Goal: Task Accomplishment & Management: Use online tool/utility

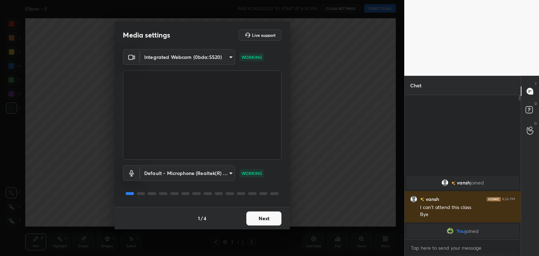
click at [272, 219] on button "Next" at bounding box center [263, 219] width 35 height 14
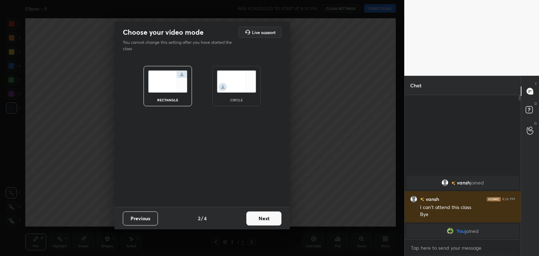
click at [234, 85] on img at bounding box center [236, 82] width 39 height 22
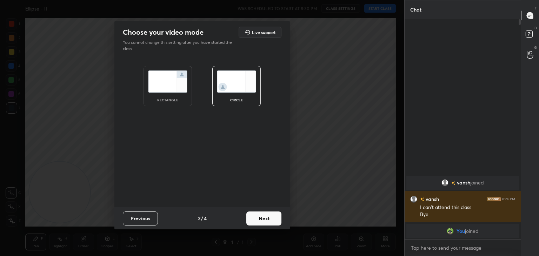
scroll to position [160, 114]
click at [257, 221] on button "Next" at bounding box center [263, 219] width 35 height 14
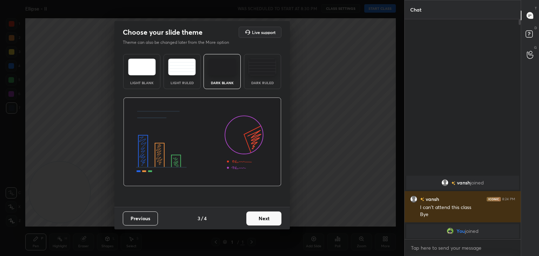
click at [265, 222] on button "Next" at bounding box center [263, 219] width 35 height 14
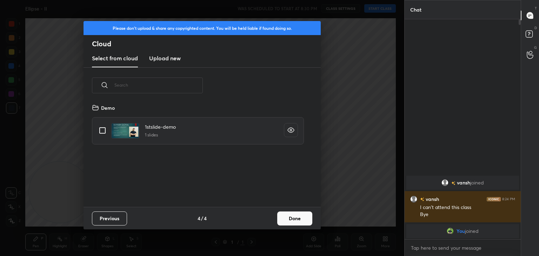
scroll to position [104, 225]
click at [103, 130] on input "grid" at bounding box center [102, 130] width 15 height 15
checkbox input "true"
click at [294, 219] on button "Done" at bounding box center [294, 219] width 35 height 14
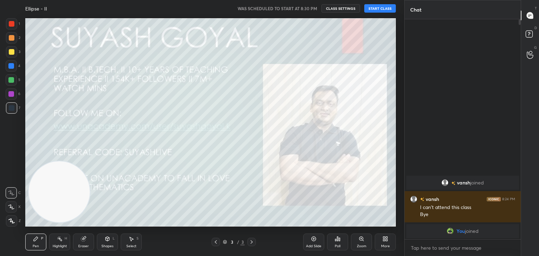
drag, startPoint x: 67, startPoint y: 198, endPoint x: 462, endPoint y: -31, distance: 455.9
click at [462, 0] on html "1 2 3 4 5 6 7 C X Z C X Z E E Erase all H H Ellipse - II WAS SCHEDULED TO START…" at bounding box center [269, 0] width 539 height 0
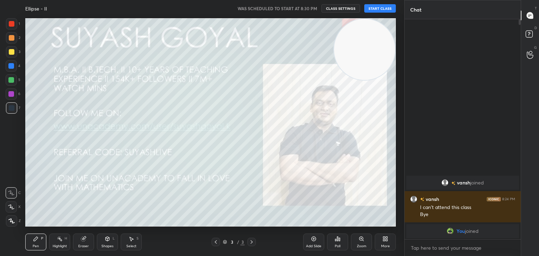
drag, startPoint x: 364, startPoint y: 50, endPoint x: 385, endPoint y: 34, distance: 26.5
click at [382, 36] on video at bounding box center [364, 49] width 61 height 61
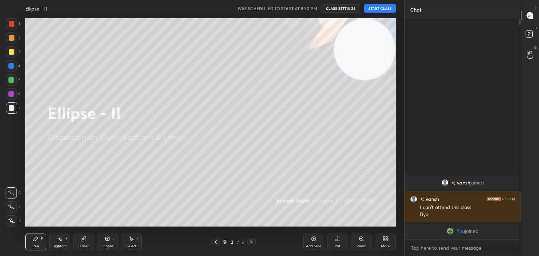
click at [8, 222] on icon at bounding box center [11, 221] width 6 height 5
click at [61, 239] on icon at bounding box center [60, 239] width 6 height 6
drag, startPoint x: 351, startPoint y: 53, endPoint x: 352, endPoint y: 47, distance: 6.1
click at [357, 46] on video at bounding box center [364, 49] width 61 height 61
click at [374, 8] on button "START CLASS" at bounding box center [380, 8] width 32 height 8
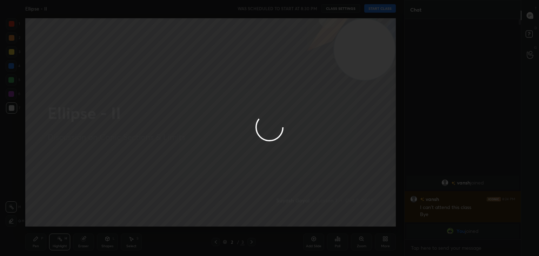
type textarea "x"
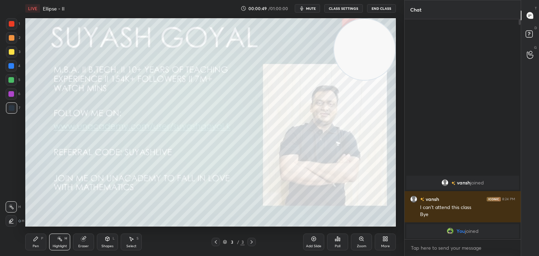
drag, startPoint x: 349, startPoint y: 46, endPoint x: 366, endPoint y: 25, distance: 26.7
click at [366, 25] on video at bounding box center [364, 49] width 61 height 61
drag, startPoint x: 316, startPoint y: 8, endPoint x: 317, endPoint y: 14, distance: 6.1
click at [316, 8] on span "mute" at bounding box center [311, 8] width 10 height 5
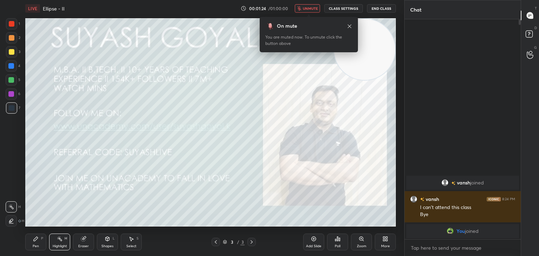
click at [346, 26] on div "On mute" at bounding box center [308, 25] width 87 height 7
click at [349, 26] on icon at bounding box center [350, 27] width 6 height 6
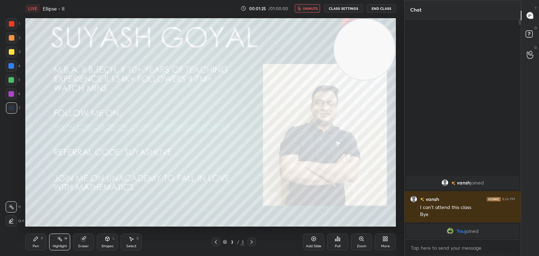
click at [384, 239] on icon at bounding box center [385, 239] width 6 height 6
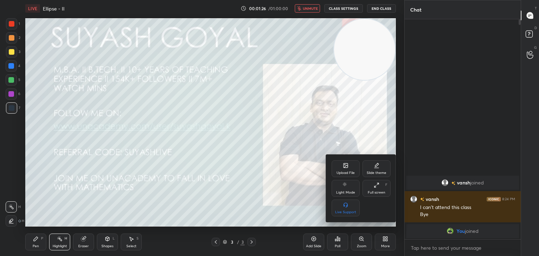
click at [337, 167] on div "Upload File" at bounding box center [346, 168] width 28 height 17
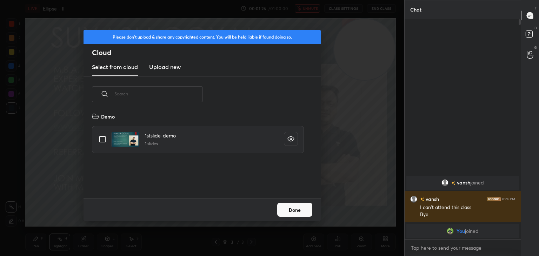
scroll to position [86, 225]
click at [168, 63] on h3 "Upload new" at bounding box center [165, 67] width 32 height 8
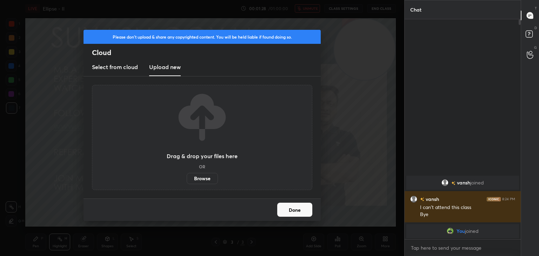
click at [199, 180] on label "Browse" at bounding box center [202, 178] width 31 height 11
click at [187, 180] on input "Browse" at bounding box center [187, 178] width 0 height 11
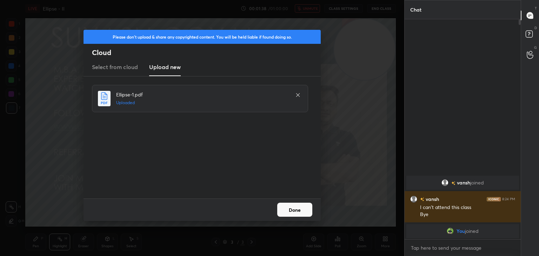
click at [289, 211] on button "Done" at bounding box center [294, 210] width 35 height 14
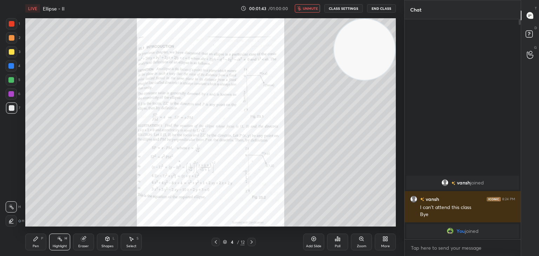
drag, startPoint x: 348, startPoint y: 30, endPoint x: 361, endPoint y: 13, distance: 21.0
click at [360, 15] on div "LIVE Ellipse - II 00:01:43 / 01:00:00 unmute CLASS SETTINGS End Class Setting u…" at bounding box center [210, 128] width 376 height 256
click at [313, 8] on span "unmute" at bounding box center [310, 8] width 15 height 5
click at [389, 7] on button "End Class" at bounding box center [381, 8] width 29 height 8
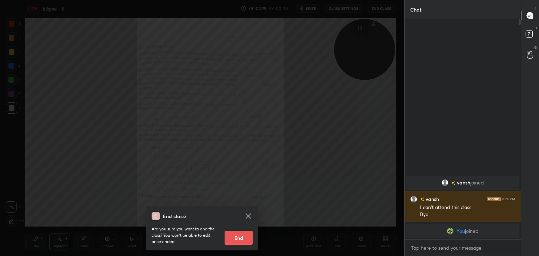
click at [248, 216] on icon at bounding box center [248, 215] width 5 height 5
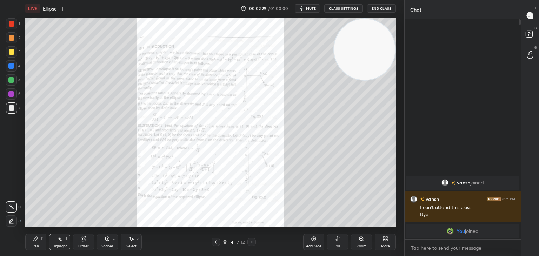
drag, startPoint x: 372, startPoint y: 47, endPoint x: 382, endPoint y: 33, distance: 17.0
click at [380, 35] on video at bounding box center [364, 49] width 61 height 61
drag, startPoint x: 366, startPoint y: 41, endPoint x: 373, endPoint y: 37, distance: 8.7
click at [373, 37] on video at bounding box center [364, 49] width 61 height 61
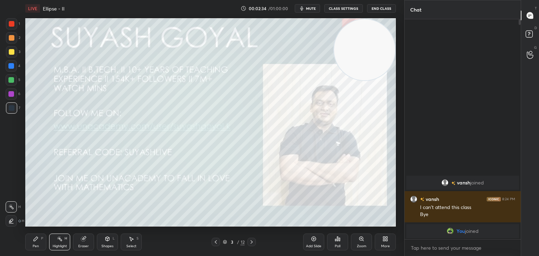
drag, startPoint x: 360, startPoint y: 59, endPoint x: 375, endPoint y: 58, distance: 15.1
click at [383, 51] on video at bounding box center [364, 49] width 61 height 61
drag, startPoint x: 360, startPoint y: 51, endPoint x: 366, endPoint y: 40, distance: 12.0
click at [367, 39] on video at bounding box center [364, 49] width 61 height 61
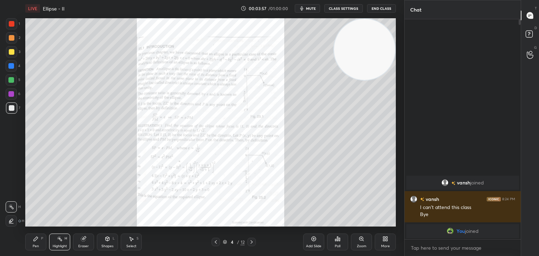
drag, startPoint x: 356, startPoint y: 52, endPoint x: 341, endPoint y: 62, distance: 17.4
click at [365, 48] on video at bounding box center [364, 49] width 61 height 61
click at [354, 240] on div "Zoom" at bounding box center [361, 242] width 21 height 17
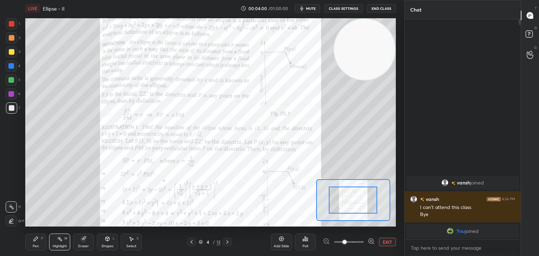
click at [356, 240] on span at bounding box center [348, 242] width 29 height 11
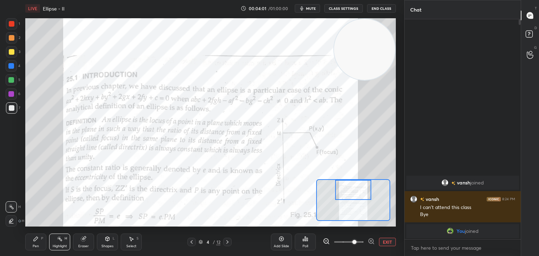
drag, startPoint x: 355, startPoint y: 200, endPoint x: 354, endPoint y: 186, distance: 14.1
click at [354, 186] on div at bounding box center [353, 190] width 36 height 20
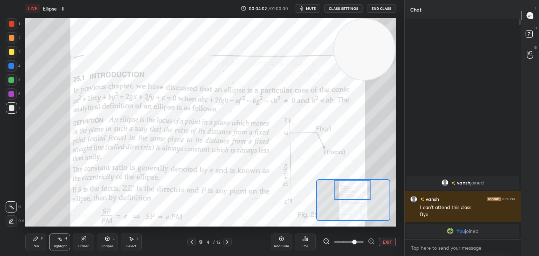
click at [58, 240] on icon at bounding box center [60, 239] width 6 height 6
click at [12, 26] on div at bounding box center [12, 24] width 6 height 6
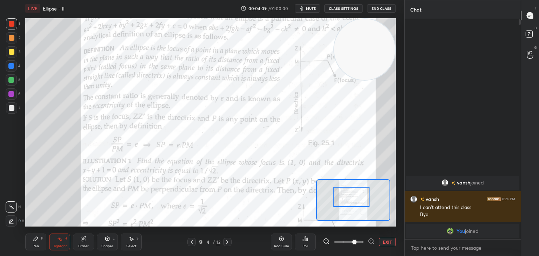
drag, startPoint x: 357, startPoint y: 190, endPoint x: 356, endPoint y: 196, distance: 6.1
click at [356, 196] on div at bounding box center [351, 197] width 36 height 20
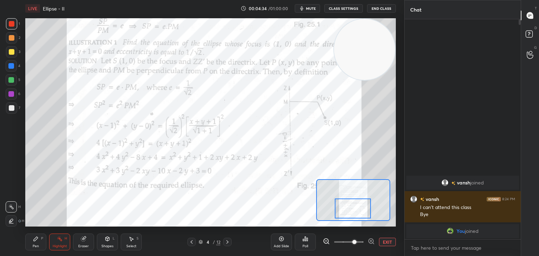
drag, startPoint x: 342, startPoint y: 192, endPoint x: 342, endPoint y: 203, distance: 11.2
click at [344, 204] on div at bounding box center [353, 209] width 36 height 20
click at [29, 243] on div "Pen P" at bounding box center [35, 242] width 21 height 17
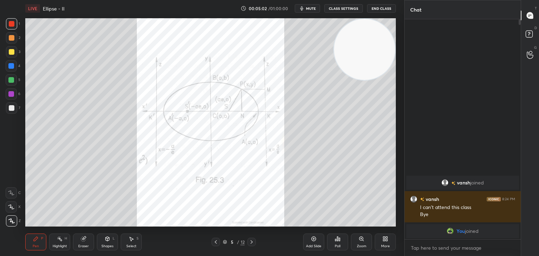
click at [362, 241] on icon at bounding box center [362, 239] width 6 height 6
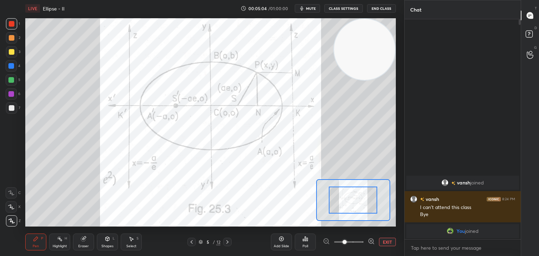
click at [369, 241] on icon at bounding box center [371, 241] width 7 height 7
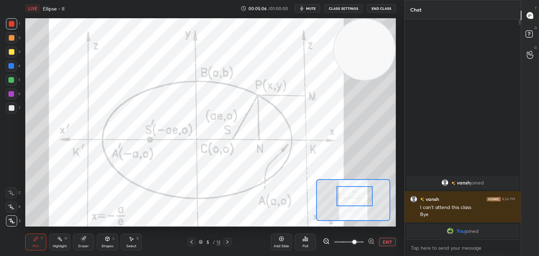
click at [362, 199] on div at bounding box center [354, 196] width 36 height 20
drag, startPoint x: 64, startPoint y: 245, endPoint x: 69, endPoint y: 241, distance: 6.5
click at [65, 245] on div "Highlight" at bounding box center [60, 247] width 14 height 4
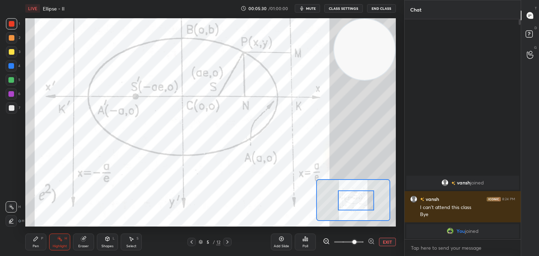
click at [349, 197] on div at bounding box center [356, 200] width 36 height 20
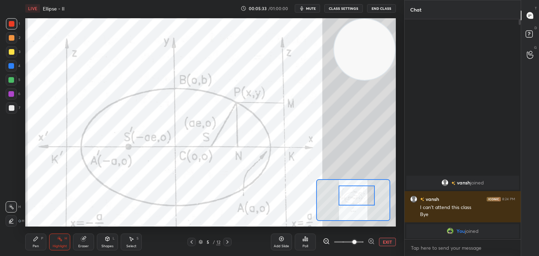
drag, startPoint x: 353, startPoint y: 203, endPoint x: 354, endPoint y: 197, distance: 6.0
click at [354, 197] on div at bounding box center [357, 196] width 36 height 20
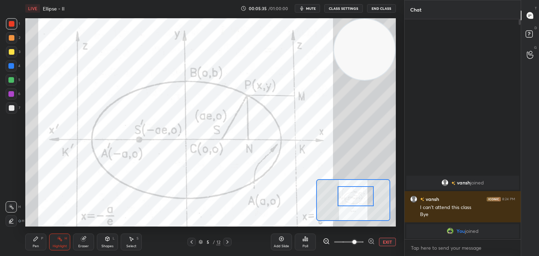
click at [351, 199] on div at bounding box center [355, 196] width 36 height 20
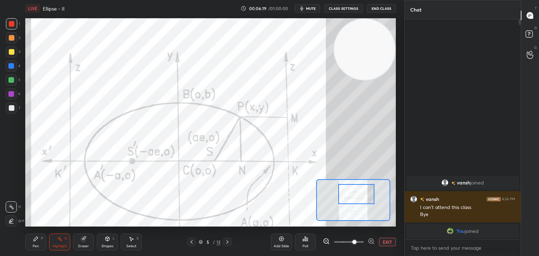
click at [173, 231] on div "LIVE Ellipse - II 00:06:19 / 01:00:00 mute CLASS SETTINGS End Class Setting up …" at bounding box center [210, 128] width 376 height 256
click at [39, 236] on div "Pen P" at bounding box center [35, 242] width 21 height 17
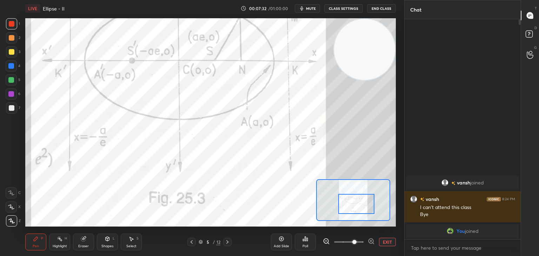
drag, startPoint x: 344, startPoint y: 195, endPoint x: 345, endPoint y: 205, distance: 9.8
click at [344, 207] on div at bounding box center [356, 204] width 36 height 20
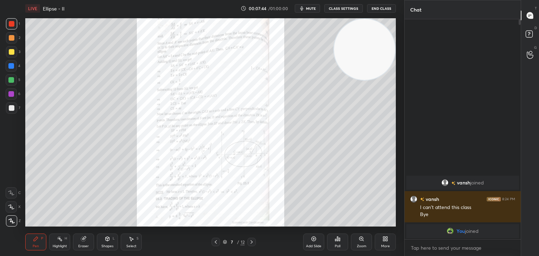
click at [13, 51] on div at bounding box center [12, 52] width 6 height 6
click at [360, 242] on div "Zoom" at bounding box center [361, 242] width 21 height 17
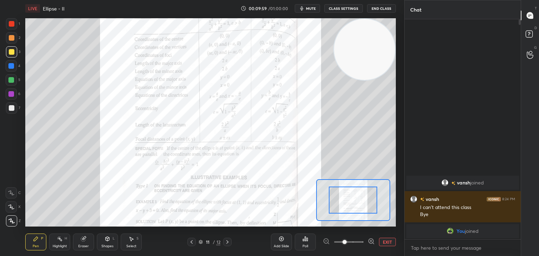
click at [362, 242] on span at bounding box center [348, 242] width 29 height 11
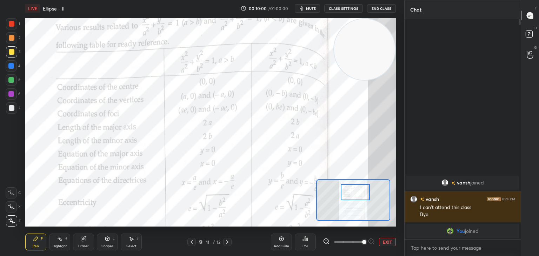
drag, startPoint x: 360, startPoint y: 201, endPoint x: 362, endPoint y: 198, distance: 4.1
click at [362, 194] on div at bounding box center [355, 192] width 29 height 16
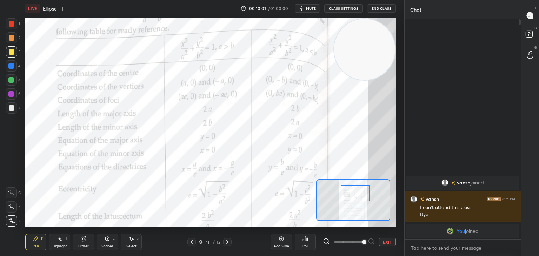
click at [326, 242] on icon at bounding box center [326, 241] width 7 height 7
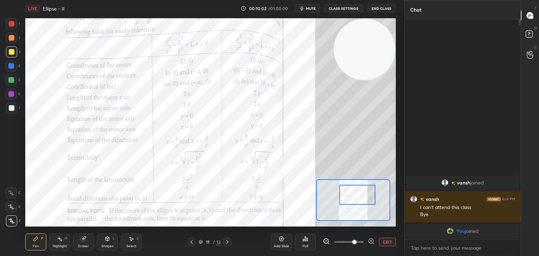
click at [360, 201] on div at bounding box center [357, 195] width 36 height 20
drag, startPoint x: 60, startPoint y: 240, endPoint x: 55, endPoint y: 228, distance: 13.5
click at [58, 239] on icon at bounding box center [60, 239] width 6 height 6
drag, startPoint x: 10, startPoint y: 21, endPoint x: 20, endPoint y: 27, distance: 11.3
click at [9, 21] on div at bounding box center [12, 24] width 6 height 6
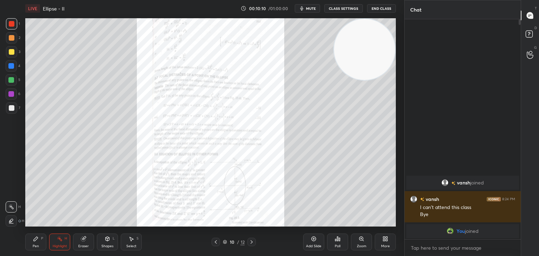
click at [357, 246] on div "Zoom" at bounding box center [361, 247] width 9 height 4
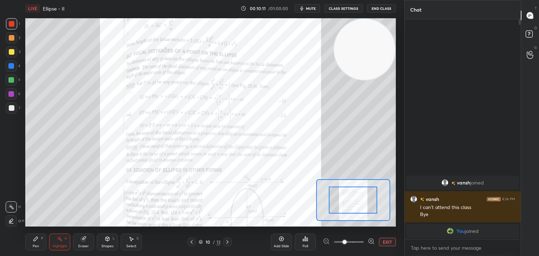
click at [359, 242] on span at bounding box center [348, 242] width 29 height 11
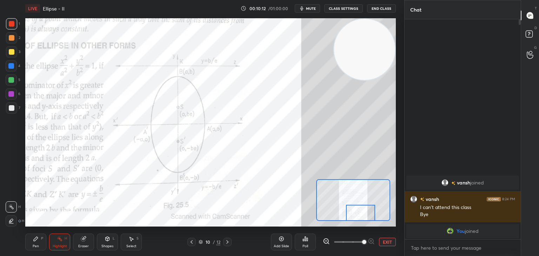
drag, startPoint x: 359, startPoint y: 205, endPoint x: 367, endPoint y: 224, distance: 20.0
click at [367, 224] on div "LIVE Ellipse - II 00:10:12 / 01:00:00 mute CLASS SETTINGS End Class Setting up …" at bounding box center [210, 128] width 376 height 256
click at [366, 241] on span at bounding box center [364, 242] width 4 height 4
click at [39, 242] on div "Pen P" at bounding box center [35, 242] width 21 height 17
drag, startPoint x: 359, startPoint y: 50, endPoint x: 380, endPoint y: 38, distance: 24.8
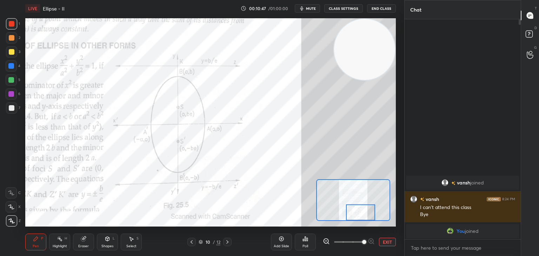
click at [381, 38] on video at bounding box center [364, 49] width 61 height 61
click at [384, 242] on button "EXIT" at bounding box center [387, 242] width 17 height 8
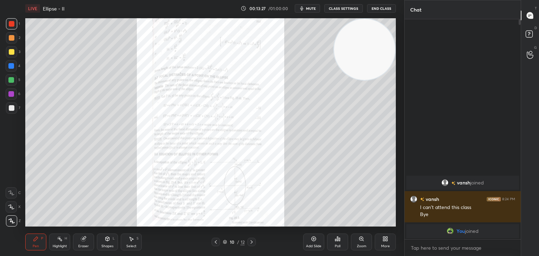
drag, startPoint x: 365, startPoint y: 76, endPoint x: 375, endPoint y: 66, distance: 13.9
click at [374, 66] on video at bounding box center [364, 49] width 61 height 61
click at [63, 240] on div "Highlight H" at bounding box center [59, 242] width 21 height 17
click at [12, 54] on div at bounding box center [12, 52] width 6 height 6
click at [31, 238] on div "Pen P" at bounding box center [35, 242] width 21 height 17
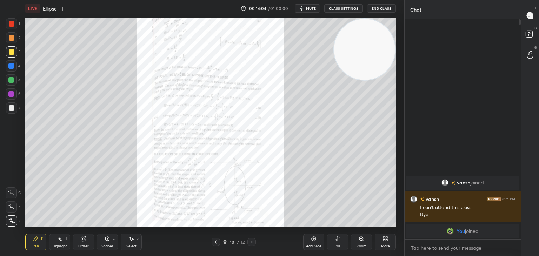
click at [365, 243] on div "Zoom" at bounding box center [361, 242] width 21 height 17
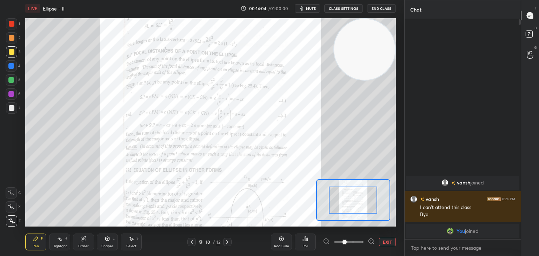
click at [365, 243] on div at bounding box center [349, 242] width 52 height 8
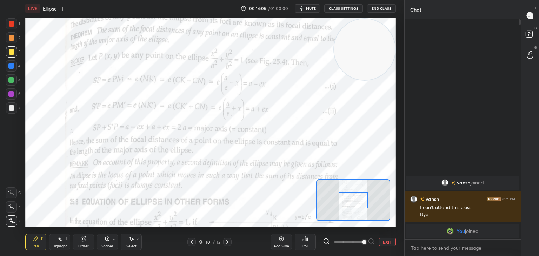
click at [361, 240] on span at bounding box center [348, 242] width 29 height 11
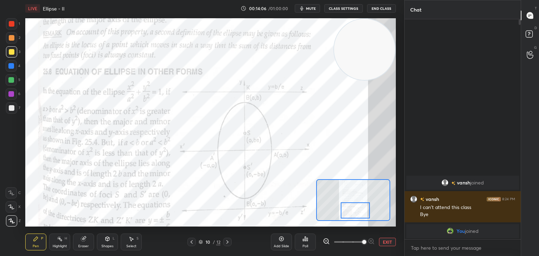
drag, startPoint x: 361, startPoint y: 203, endPoint x: 364, endPoint y: 214, distance: 11.2
click at [364, 214] on div at bounding box center [355, 210] width 29 height 16
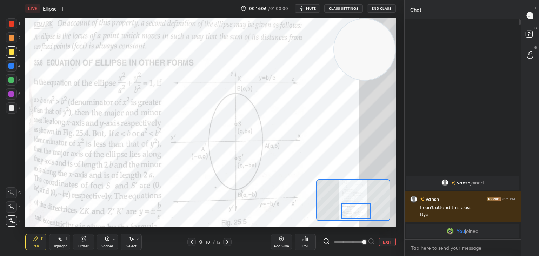
click at [379, 240] on button "EXIT" at bounding box center [387, 242] width 17 height 8
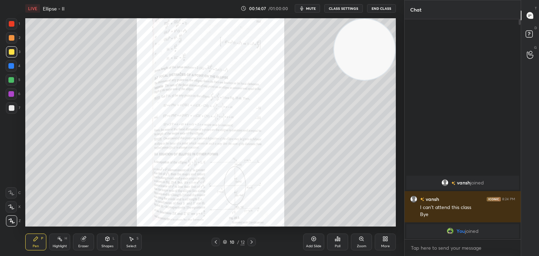
click at [39, 242] on div "Pen P" at bounding box center [35, 242] width 21 height 17
click at [360, 42] on video at bounding box center [364, 49] width 61 height 61
drag, startPoint x: 56, startPoint y: 236, endPoint x: 58, endPoint y: 230, distance: 6.8
click at [56, 236] on div "Highlight H" at bounding box center [59, 242] width 21 height 17
drag, startPoint x: 36, startPoint y: 242, endPoint x: 40, endPoint y: 232, distance: 10.7
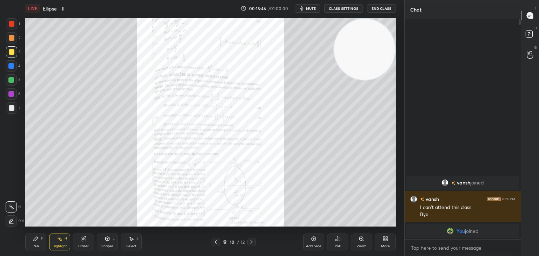
click at [36, 242] on icon at bounding box center [36, 239] width 6 height 6
click at [361, 241] on icon at bounding box center [362, 239] width 6 height 6
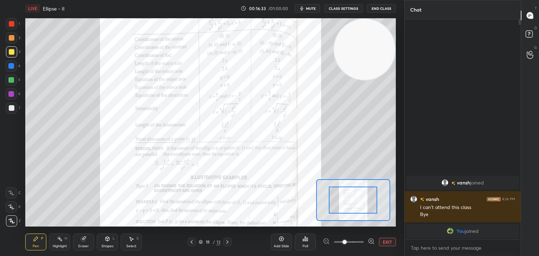
click at [362, 240] on span at bounding box center [348, 242] width 29 height 11
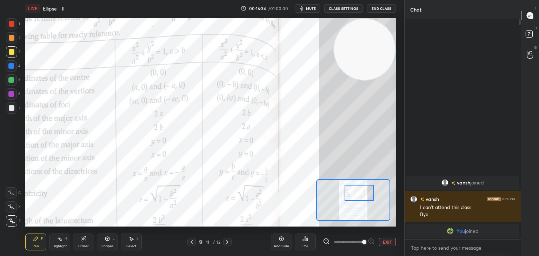
drag, startPoint x: 363, startPoint y: 203, endPoint x: 352, endPoint y: 197, distance: 13.0
click at [368, 196] on div at bounding box center [359, 193] width 29 height 16
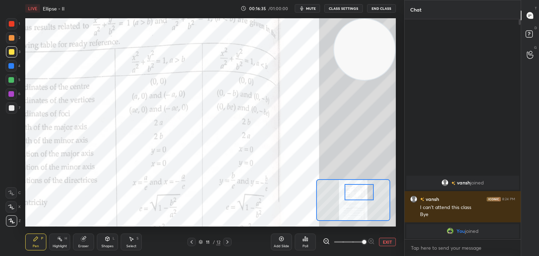
drag, startPoint x: 59, startPoint y: 243, endPoint x: 56, endPoint y: 236, distance: 7.4
click at [58, 241] on div "Highlight H" at bounding box center [59, 242] width 21 height 17
click at [13, 21] on div at bounding box center [11, 23] width 11 height 11
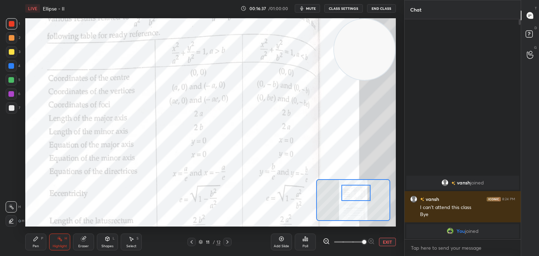
click at [356, 194] on div at bounding box center [355, 193] width 29 height 16
drag, startPoint x: 33, startPoint y: 240, endPoint x: 55, endPoint y: 227, distance: 26.6
click at [33, 241] on icon at bounding box center [36, 239] width 6 height 6
click at [10, 192] on icon at bounding box center [11, 192] width 6 height 5
drag, startPoint x: 55, startPoint y: 238, endPoint x: 57, endPoint y: 233, distance: 5.2
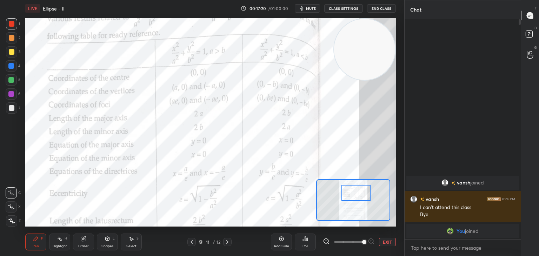
click at [55, 237] on div "Highlight H" at bounding box center [59, 242] width 21 height 17
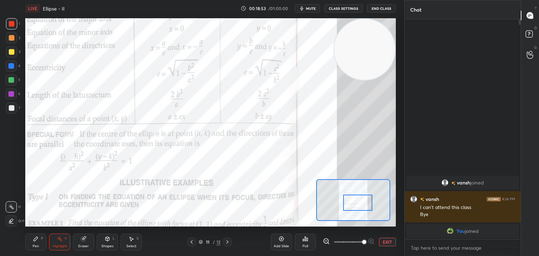
click at [353, 202] on div at bounding box center [357, 203] width 29 height 16
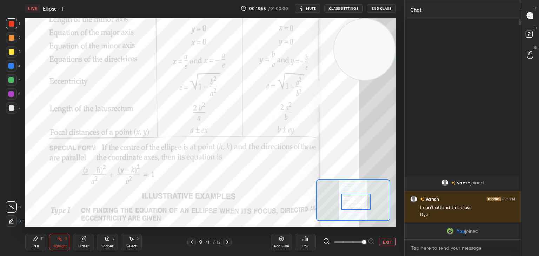
drag, startPoint x: 349, startPoint y: 205, endPoint x: 342, endPoint y: 207, distance: 6.8
click at [345, 206] on div at bounding box center [355, 202] width 29 height 16
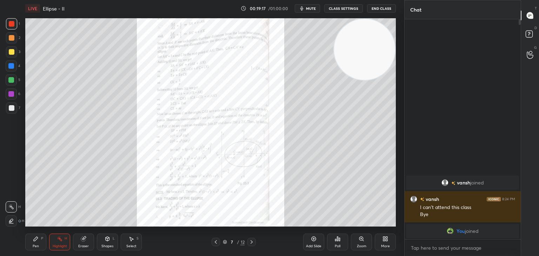
click at [360, 240] on icon at bounding box center [361, 239] width 4 height 4
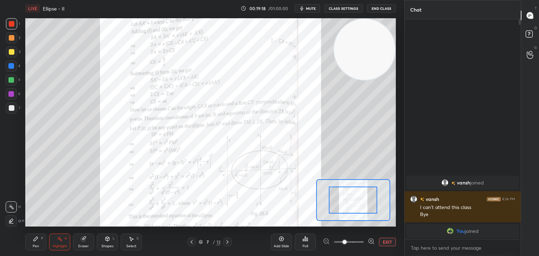
click at [361, 240] on span at bounding box center [348, 242] width 29 height 11
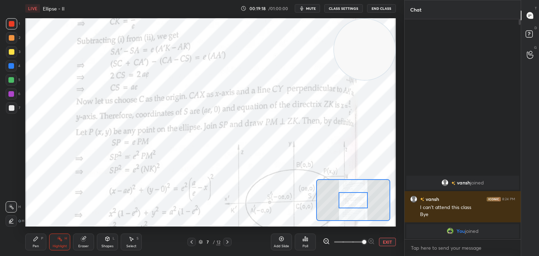
drag, startPoint x: 361, startPoint y: 240, endPoint x: 363, endPoint y: 232, distance: 8.7
click at [362, 240] on span at bounding box center [364, 242] width 4 height 4
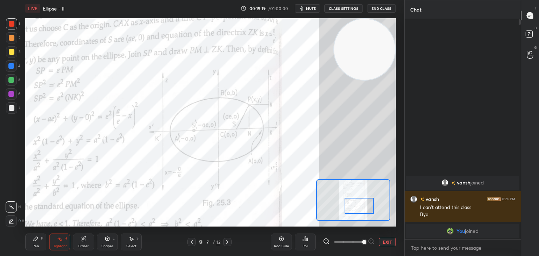
drag, startPoint x: 360, startPoint y: 203, endPoint x: 365, endPoint y: 205, distance: 5.7
click at [365, 205] on div at bounding box center [359, 206] width 29 height 16
click at [42, 242] on div "Pen P" at bounding box center [35, 242] width 21 height 17
click at [108, 242] on div "Shapes L" at bounding box center [107, 242] width 21 height 17
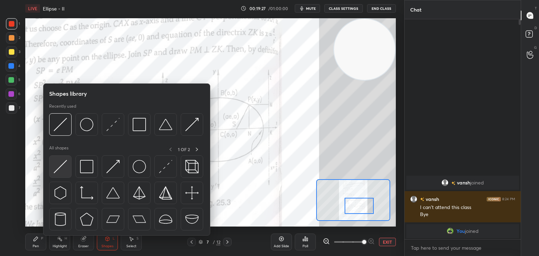
click at [53, 159] on div at bounding box center [60, 166] width 22 height 22
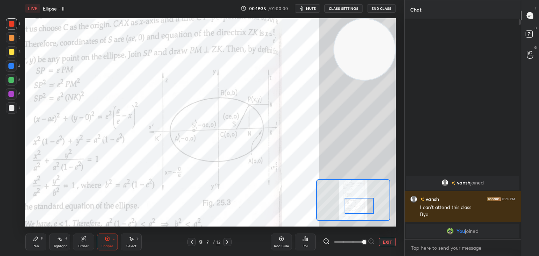
click at [38, 240] on icon at bounding box center [36, 239] width 6 height 6
click at [9, 219] on icon at bounding box center [11, 221] width 6 height 5
click at [103, 240] on div "Shapes L" at bounding box center [107, 242] width 21 height 17
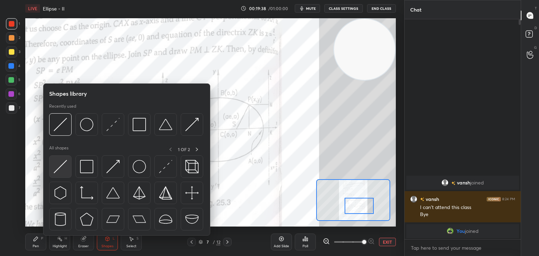
click at [62, 162] on img at bounding box center [60, 166] width 13 height 13
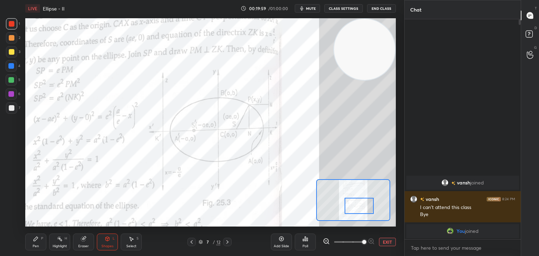
click at [63, 242] on div "Highlight H" at bounding box center [59, 242] width 21 height 17
click at [36, 242] on div "Pen P" at bounding box center [35, 242] width 21 height 17
drag, startPoint x: 63, startPoint y: 238, endPoint x: 72, endPoint y: 233, distance: 10.1
click at [62, 238] on div "Highlight H" at bounding box center [59, 242] width 21 height 17
click at [34, 240] on icon at bounding box center [36, 239] width 4 height 4
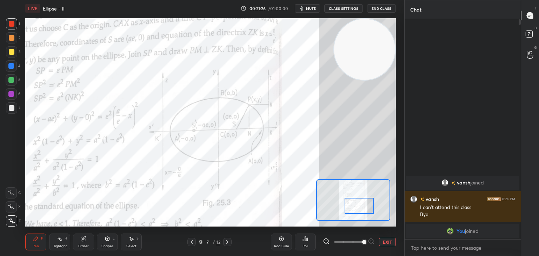
click at [52, 242] on div "Highlight H" at bounding box center [59, 242] width 21 height 17
click at [29, 245] on div "Pen P" at bounding box center [35, 242] width 21 height 17
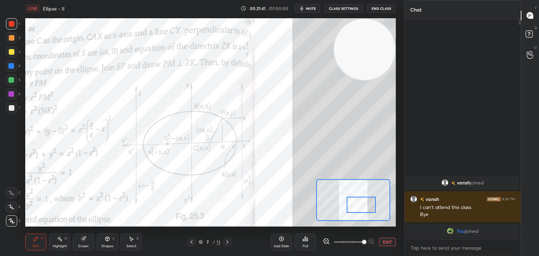
click at [360, 204] on div at bounding box center [361, 205] width 29 height 16
drag, startPoint x: 62, startPoint y: 239, endPoint x: 68, endPoint y: 232, distance: 9.9
click at [62, 239] on icon at bounding box center [60, 239] width 6 height 6
drag, startPoint x: 55, startPoint y: 245, endPoint x: 56, endPoint y: 236, distance: 8.9
click at [54, 245] on div "Highlight" at bounding box center [60, 247] width 14 height 4
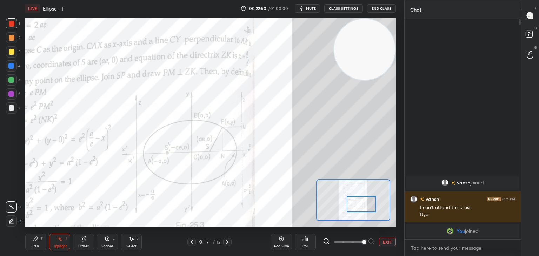
click at [354, 202] on div at bounding box center [361, 204] width 29 height 16
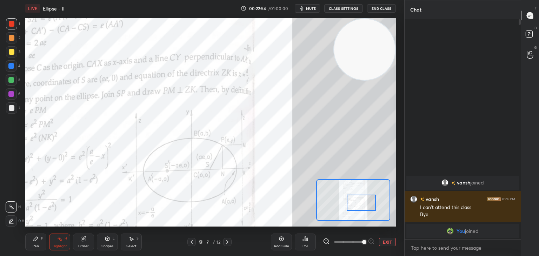
click at [361, 205] on div at bounding box center [361, 203] width 29 height 16
click at [383, 240] on button "EXIT" at bounding box center [387, 242] width 17 height 8
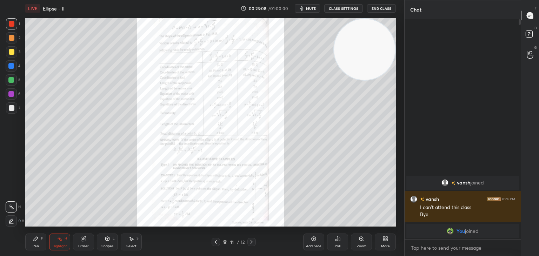
click at [362, 238] on icon at bounding box center [361, 239] width 4 height 4
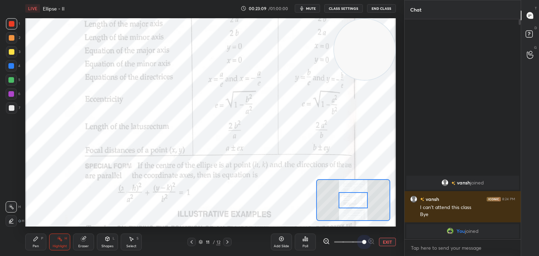
click at [363, 238] on span at bounding box center [348, 242] width 29 height 11
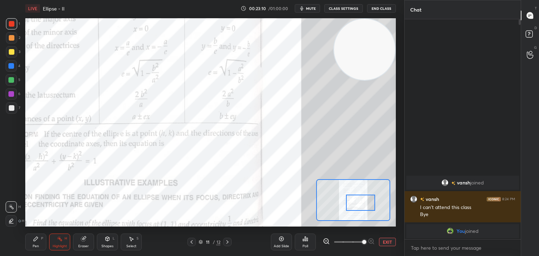
drag, startPoint x: 363, startPoint y: 203, endPoint x: 351, endPoint y: 210, distance: 14.8
click at [370, 206] on div at bounding box center [360, 203] width 29 height 16
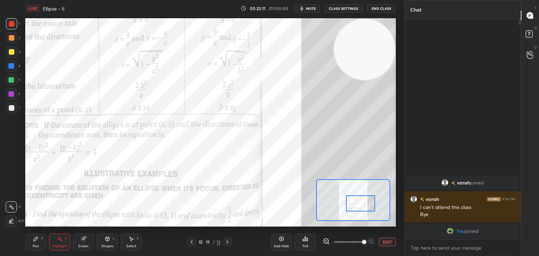
drag, startPoint x: 36, startPoint y: 243, endPoint x: 39, endPoint y: 240, distance: 3.7
click at [37, 242] on div "Pen P" at bounding box center [35, 242] width 21 height 17
click at [14, 51] on div at bounding box center [11, 51] width 11 height 11
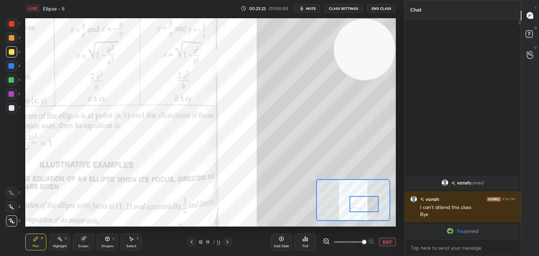
drag, startPoint x: 359, startPoint y: 207, endPoint x: 363, endPoint y: 209, distance: 5.1
click at [363, 208] on div at bounding box center [363, 204] width 29 height 16
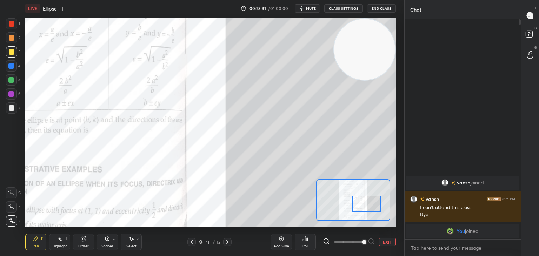
click at [364, 200] on div at bounding box center [366, 204] width 29 height 16
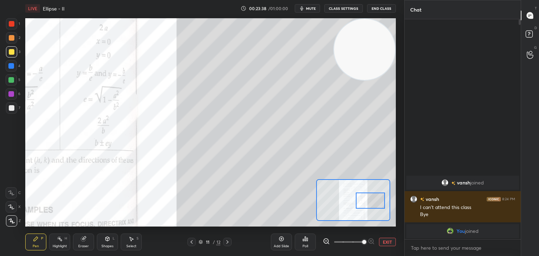
drag, startPoint x: 372, startPoint y: 200, endPoint x: 369, endPoint y: 195, distance: 5.7
click at [373, 198] on div at bounding box center [370, 201] width 29 height 16
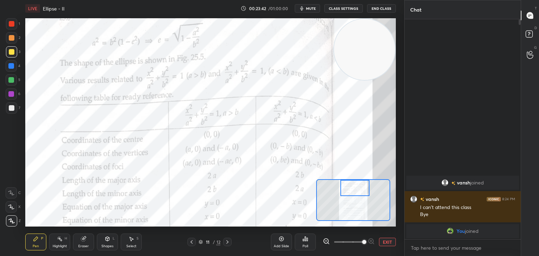
drag, startPoint x: 357, startPoint y: 199, endPoint x: 344, endPoint y: 188, distance: 17.3
click at [344, 188] on div at bounding box center [354, 188] width 29 height 16
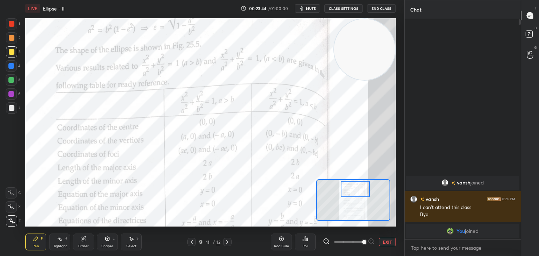
drag, startPoint x: 355, startPoint y: 190, endPoint x: 356, endPoint y: 195, distance: 5.3
click at [356, 195] on div at bounding box center [355, 189] width 29 height 16
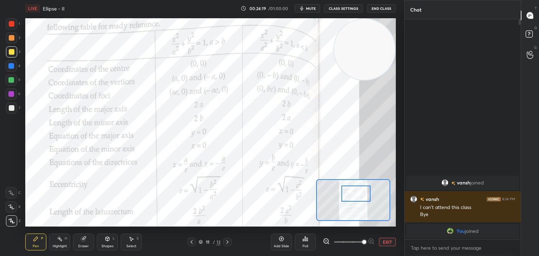
click at [382, 240] on button "EXIT" at bounding box center [387, 242] width 17 height 8
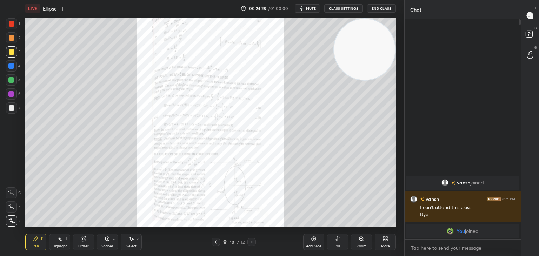
click at [362, 241] on icon at bounding box center [362, 239] width 6 height 6
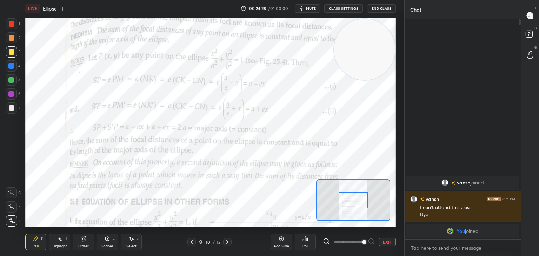
drag, startPoint x: 362, startPoint y: 241, endPoint x: 361, endPoint y: 231, distance: 10.7
click at [362, 241] on span at bounding box center [364, 242] width 4 height 4
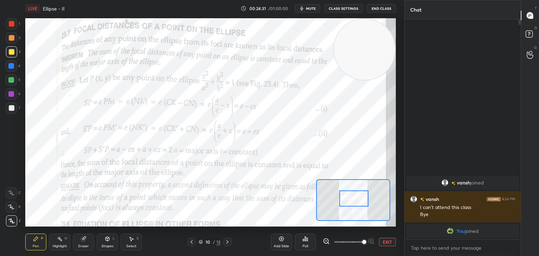
click at [355, 200] on div at bounding box center [353, 198] width 29 height 16
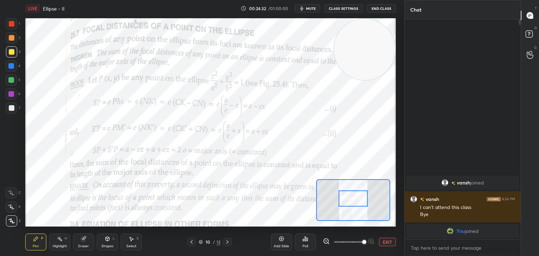
click at [59, 239] on icon at bounding box center [60, 239] width 6 height 6
click at [13, 33] on div at bounding box center [11, 37] width 11 height 11
drag, startPoint x: 11, startPoint y: 25, endPoint x: 14, endPoint y: 32, distance: 7.2
click at [11, 25] on div at bounding box center [12, 24] width 6 height 6
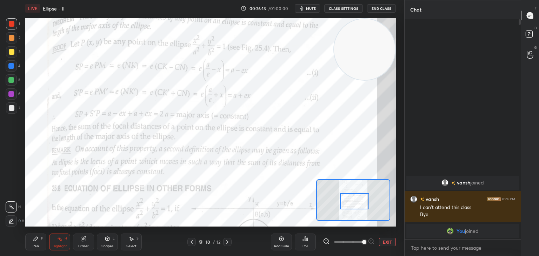
click at [359, 205] on div at bounding box center [354, 201] width 29 height 16
click at [35, 242] on div "Pen P" at bounding box center [35, 242] width 21 height 17
click at [56, 240] on div "Highlight H" at bounding box center [59, 242] width 21 height 17
click at [41, 236] on div "Pen P" at bounding box center [35, 242] width 21 height 17
click at [286, 242] on div "Add Slide" at bounding box center [281, 242] width 21 height 17
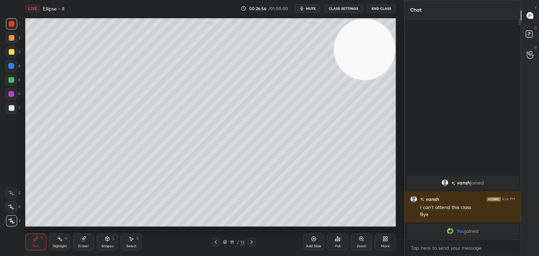
click at [358, 44] on video at bounding box center [364, 49] width 61 height 61
click at [101, 245] on div "Shapes L" at bounding box center [107, 242] width 21 height 17
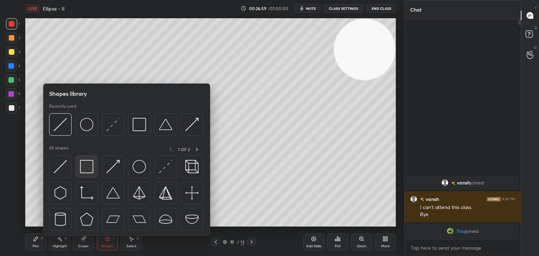
click at [81, 162] on img at bounding box center [86, 166] width 13 height 13
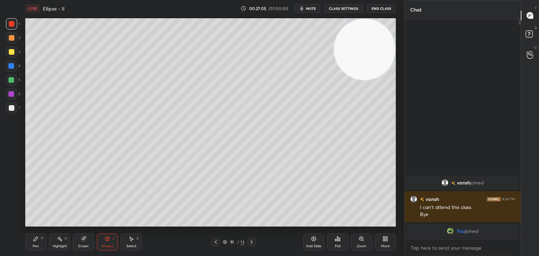
click at [7, 51] on div at bounding box center [11, 51] width 11 height 11
click at [103, 238] on div "Shapes L" at bounding box center [107, 242] width 21 height 17
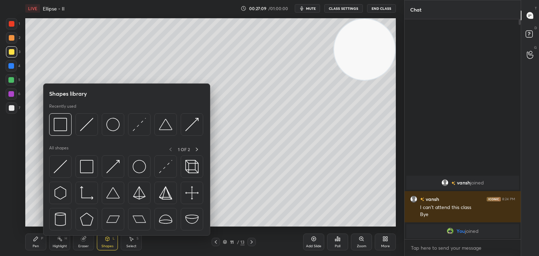
drag, startPoint x: 35, startPoint y: 240, endPoint x: 39, endPoint y: 238, distance: 4.8
click at [35, 240] on icon at bounding box center [36, 239] width 4 height 4
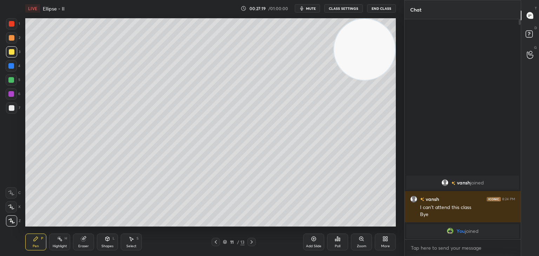
click at [116, 235] on div "Shapes L" at bounding box center [107, 242] width 21 height 17
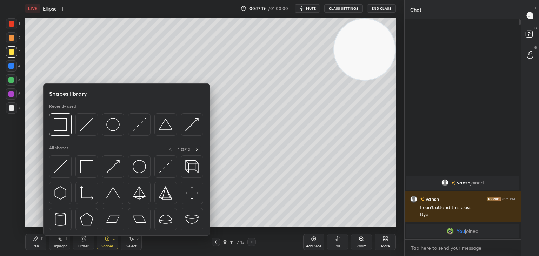
click at [109, 239] on icon at bounding box center [108, 239] width 4 height 4
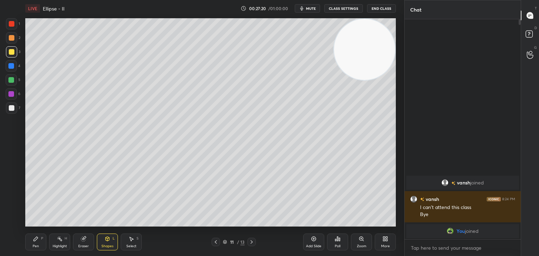
click at [108, 236] on icon at bounding box center [108, 239] width 6 height 6
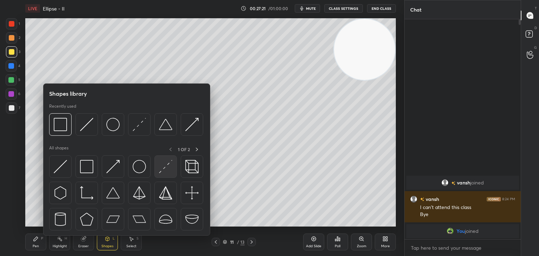
click at [162, 168] on img at bounding box center [165, 166] width 13 height 13
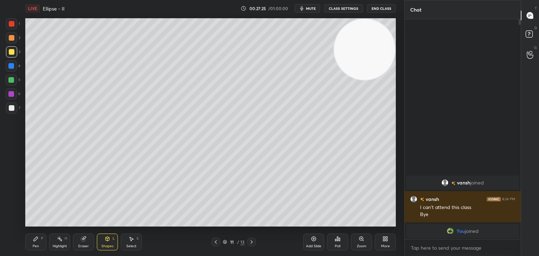
click at [31, 243] on div "Pen P" at bounding box center [35, 242] width 21 height 17
click at [106, 243] on div "Shapes L" at bounding box center [107, 242] width 21 height 17
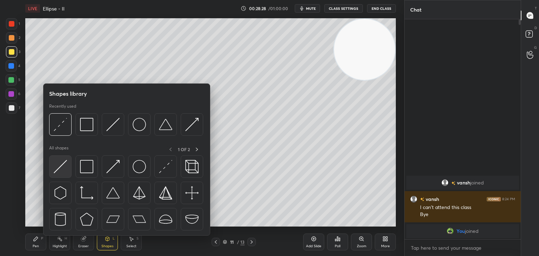
click at [62, 168] on img at bounding box center [60, 166] width 13 height 13
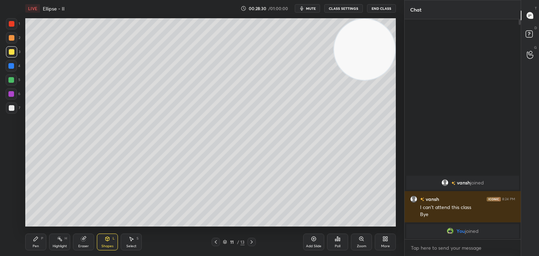
click at [12, 68] on div at bounding box center [11, 66] width 6 height 6
click at [33, 245] on div "Pen" at bounding box center [36, 247] width 6 height 4
click at [57, 239] on icon at bounding box center [60, 239] width 6 height 6
click at [44, 242] on div "Pen P" at bounding box center [35, 242] width 21 height 17
click at [63, 245] on div "Highlight H" at bounding box center [59, 242] width 21 height 17
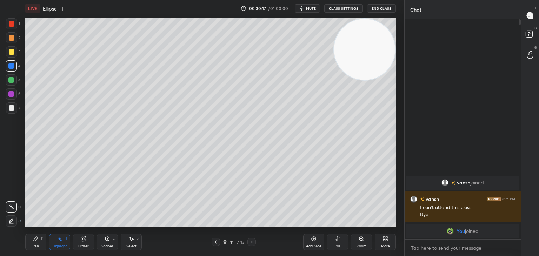
drag, startPoint x: 36, startPoint y: 239, endPoint x: 40, endPoint y: 235, distance: 5.3
click at [36, 240] on icon at bounding box center [36, 239] width 4 height 4
drag, startPoint x: 61, startPoint y: 238, endPoint x: 66, endPoint y: 229, distance: 9.9
click at [62, 239] on icon at bounding box center [60, 239] width 6 height 6
click at [29, 244] on div "Pen P" at bounding box center [35, 242] width 21 height 17
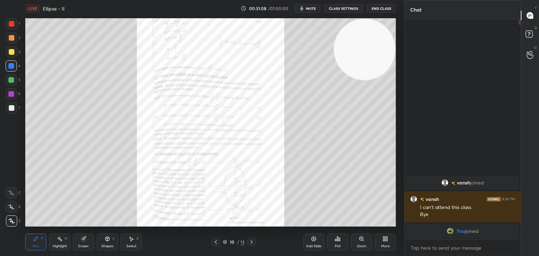
click at [360, 240] on icon at bounding box center [361, 239] width 4 height 4
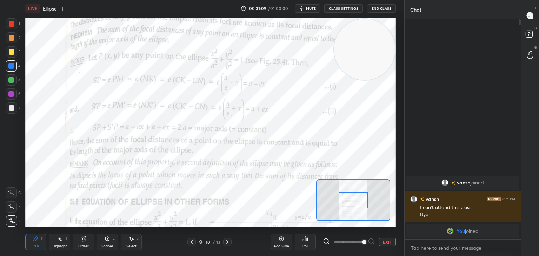
click at [362, 241] on span at bounding box center [364, 242] width 4 height 4
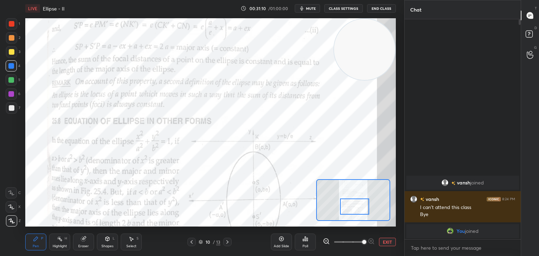
click at [359, 208] on div at bounding box center [354, 207] width 29 height 16
drag, startPoint x: 60, startPoint y: 245, endPoint x: 60, endPoint y: 233, distance: 12.3
click at [60, 245] on div "Highlight" at bounding box center [60, 247] width 14 height 4
click at [13, 27] on div at bounding box center [11, 23] width 11 height 11
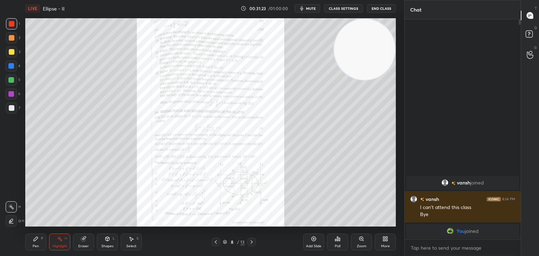
click at [365, 243] on div "Zoom" at bounding box center [361, 242] width 21 height 17
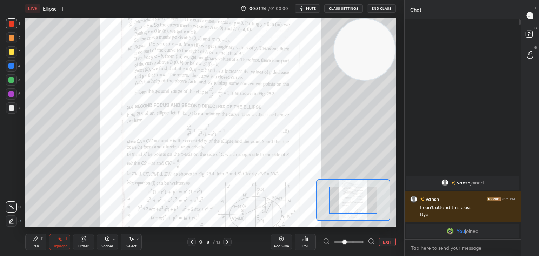
click at [361, 241] on span at bounding box center [348, 242] width 29 height 11
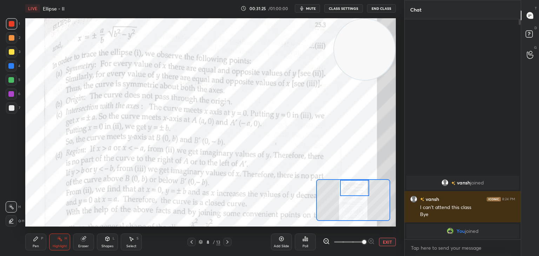
drag, startPoint x: 364, startPoint y: 197, endPoint x: 365, endPoint y: 185, distance: 12.7
click at [365, 185] on div at bounding box center [354, 188] width 29 height 16
click at [55, 242] on div "Highlight H" at bounding box center [59, 242] width 21 height 17
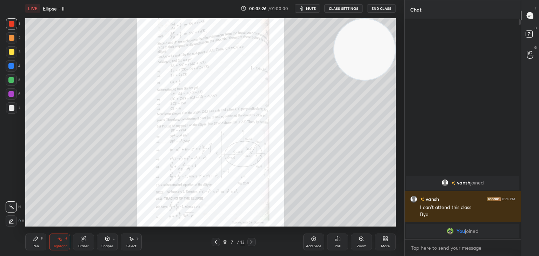
click at [360, 243] on div "Zoom" at bounding box center [361, 242] width 21 height 17
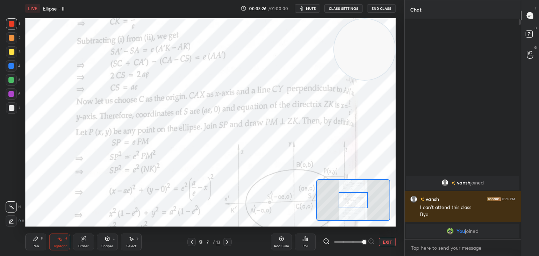
click at [366, 240] on span at bounding box center [364, 242] width 4 height 4
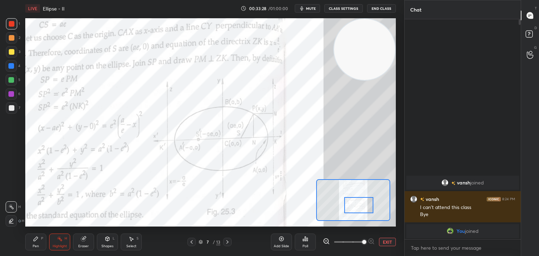
drag, startPoint x: 359, startPoint y: 200, endPoint x: 365, endPoint y: 202, distance: 5.9
click at [365, 202] on div at bounding box center [358, 205] width 29 height 16
click at [93, 240] on div "Eraser" at bounding box center [83, 242] width 21 height 17
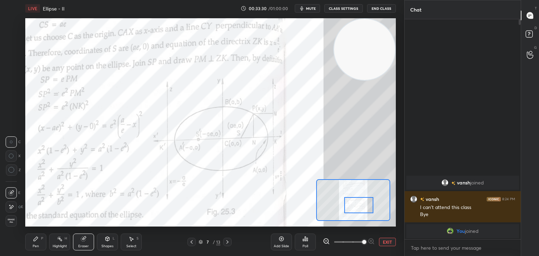
click at [14, 204] on div at bounding box center [11, 206] width 11 height 11
drag, startPoint x: 367, startPoint y: 242, endPoint x: 359, endPoint y: 241, distance: 7.4
click at [366, 241] on span at bounding box center [364, 242] width 4 height 4
drag, startPoint x: 55, startPoint y: 245, endPoint x: 48, endPoint y: 245, distance: 6.3
click at [55, 245] on div "Highlight" at bounding box center [60, 247] width 14 height 4
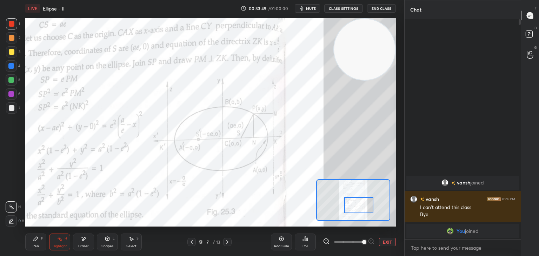
click at [32, 238] on div "Pen P" at bounding box center [35, 242] width 21 height 17
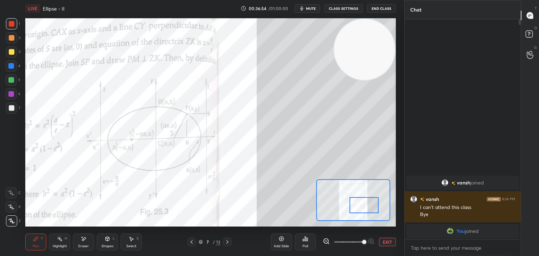
drag, startPoint x: 356, startPoint y: 200, endPoint x: 361, endPoint y: 196, distance: 5.3
click at [361, 198] on div at bounding box center [363, 205] width 29 height 16
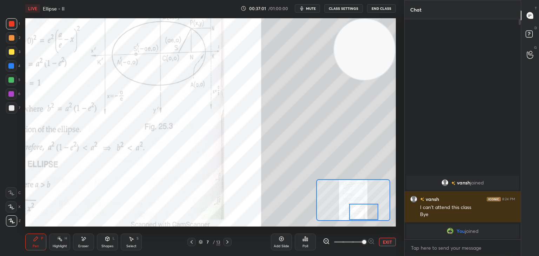
drag, startPoint x: 361, startPoint y: 206, endPoint x: 367, endPoint y: 214, distance: 10.0
click at [367, 214] on div at bounding box center [363, 212] width 29 height 16
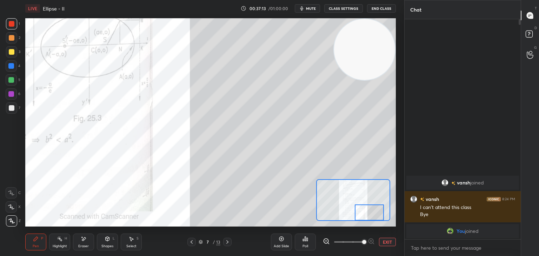
click at [384, 243] on button "EXIT" at bounding box center [387, 242] width 17 height 8
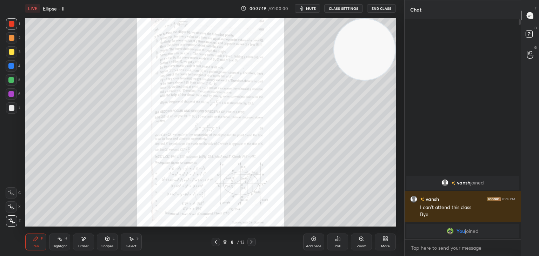
click at [369, 243] on div "Zoom" at bounding box center [361, 242] width 21 height 17
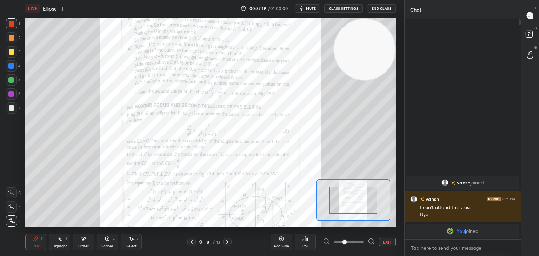
click at [366, 243] on div at bounding box center [349, 242] width 52 height 8
click at [361, 242] on span at bounding box center [348, 242] width 29 height 11
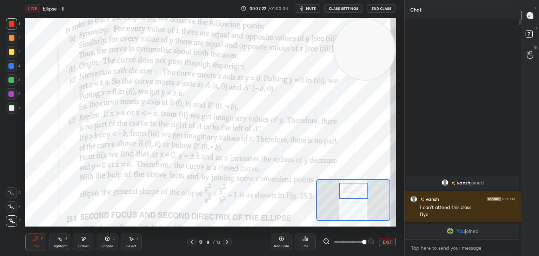
drag, startPoint x: 352, startPoint y: 201, endPoint x: 353, endPoint y: 190, distance: 10.5
click at [353, 190] on div at bounding box center [353, 191] width 29 height 16
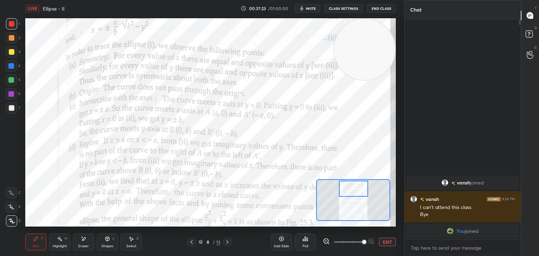
click at [67, 240] on div "Highlight H" at bounding box center [59, 242] width 21 height 17
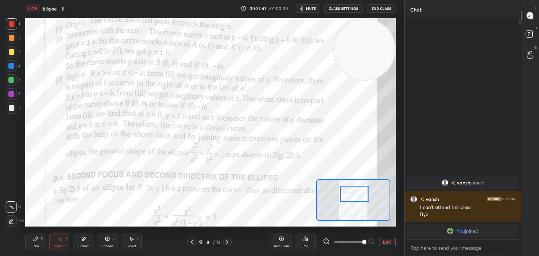
drag, startPoint x: 354, startPoint y: 187, endPoint x: 356, endPoint y: 194, distance: 7.4
click at [355, 193] on div at bounding box center [354, 194] width 29 height 16
click at [379, 241] on button "EXIT" at bounding box center [387, 242] width 17 height 8
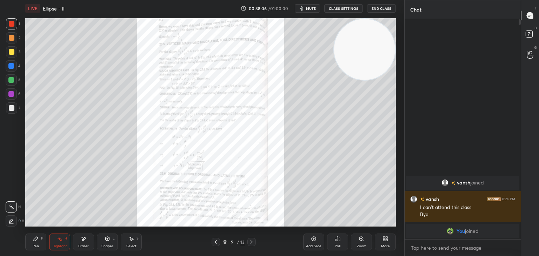
click at [0, 159] on div "1 2 3 4 5 6 7 C X Z E E Erase all H H" at bounding box center [11, 122] width 22 height 208
click at [6, 105] on div at bounding box center [11, 107] width 11 height 11
drag, startPoint x: 308, startPoint y: 237, endPoint x: 287, endPoint y: 235, distance: 21.5
click at [308, 238] on div "Add Slide" at bounding box center [313, 242] width 21 height 17
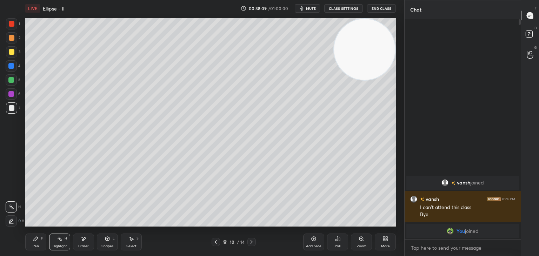
drag, startPoint x: 36, startPoint y: 244, endPoint x: 43, endPoint y: 233, distance: 12.8
click at [36, 243] on div "Pen P" at bounding box center [35, 242] width 21 height 17
drag, startPoint x: 375, startPoint y: 37, endPoint x: 389, endPoint y: 30, distance: 15.5
click at [395, 30] on video at bounding box center [364, 49] width 61 height 61
click at [0, 118] on div "1 2 3 4 5 6 7 C X Z E E Erase all H H" at bounding box center [11, 122] width 22 height 208
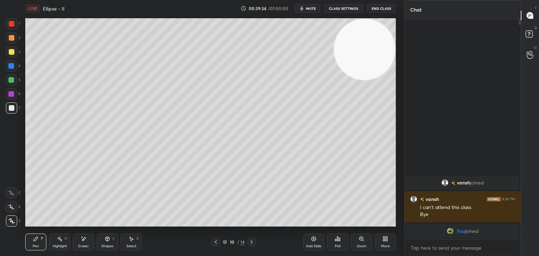
drag, startPoint x: 0, startPoint y: 156, endPoint x: 4, endPoint y: 157, distance: 3.6
click at [0, 156] on div "1 2 3 4 5 6 7 C X Z E E Erase all H H" at bounding box center [11, 122] width 22 height 208
click at [313, 236] on div "Add Slide" at bounding box center [313, 242] width 21 height 17
drag, startPoint x: 392, startPoint y: 43, endPoint x: 365, endPoint y: 61, distance: 32.4
click at [400, 40] on div "1 2 3 4 5 6 7 C X Z E E Erase all H H LIVE Ellipse - II 00:39:35 / 01:00:00 mut…" at bounding box center [202, 128] width 404 height 256
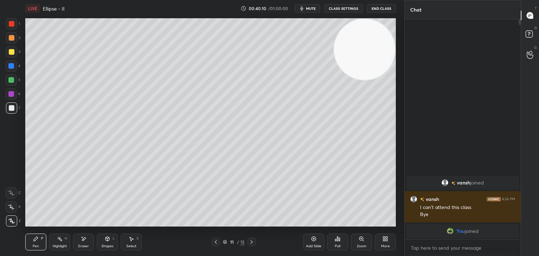
click at [0, 138] on div "1 2 3 4 5 6 7 C X Z E E Erase all H H" at bounding box center [11, 122] width 22 height 208
click at [14, 55] on div at bounding box center [11, 51] width 11 height 11
drag, startPoint x: 369, startPoint y: 55, endPoint x: 381, endPoint y: 47, distance: 14.1
click at [382, 46] on video at bounding box center [364, 49] width 61 height 61
drag, startPoint x: 374, startPoint y: 52, endPoint x: 380, endPoint y: 47, distance: 7.7
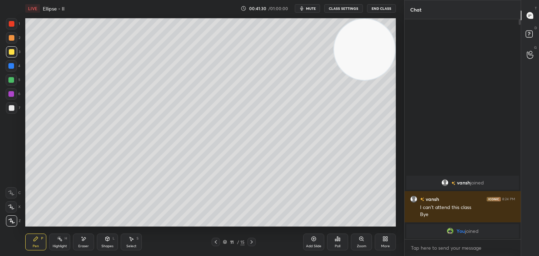
click at [382, 45] on video at bounding box center [364, 49] width 61 height 61
drag, startPoint x: 381, startPoint y: 46, endPoint x: 366, endPoint y: 59, distance: 19.6
click at [382, 45] on video at bounding box center [364, 49] width 61 height 61
drag, startPoint x: 366, startPoint y: 61, endPoint x: 377, endPoint y: 54, distance: 13.5
click at [377, 52] on video at bounding box center [364, 49] width 61 height 61
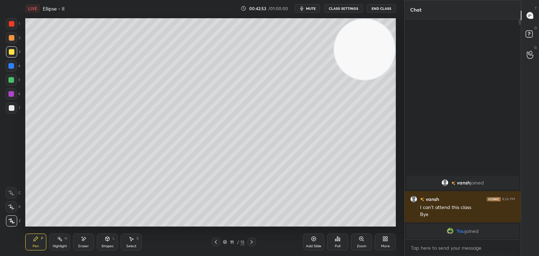
click at [313, 247] on div "Add Slide" at bounding box center [313, 247] width 15 height 4
drag, startPoint x: 382, startPoint y: 51, endPoint x: 390, endPoint y: 60, distance: 13.2
click at [394, 46] on video at bounding box center [364, 49] width 61 height 61
click at [311, 236] on icon at bounding box center [314, 239] width 6 height 6
drag, startPoint x: 351, startPoint y: 49, endPoint x: 356, endPoint y: 45, distance: 6.7
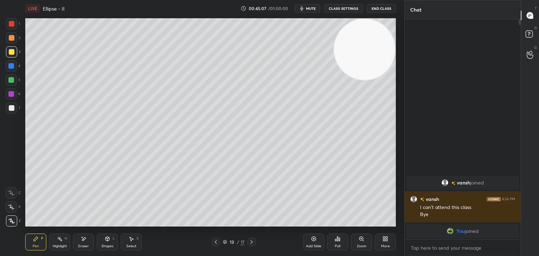
click at [355, 46] on video at bounding box center [364, 49] width 61 height 61
click at [0, 141] on div "1 2 3 4 5 6 7 C X Z E E Erase all H H" at bounding box center [11, 122] width 22 height 208
click at [0, 107] on div "1 2 3 4 5 6 7 C X Z E E Erase all H H" at bounding box center [11, 122] width 22 height 208
click at [305, 9] on icon "button" at bounding box center [302, 9] width 6 height 6
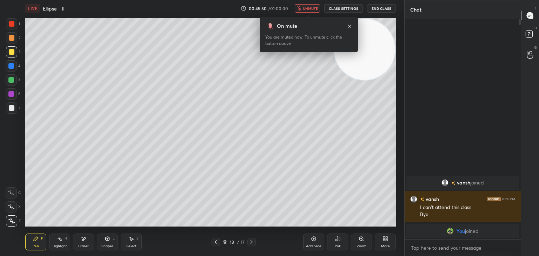
click at [348, 26] on icon at bounding box center [350, 27] width 6 height 6
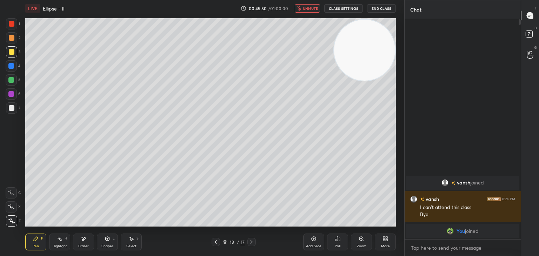
drag, startPoint x: 350, startPoint y: 58, endPoint x: 356, endPoint y: 49, distance: 10.2
click at [356, 49] on video at bounding box center [364, 50] width 61 height 61
drag, startPoint x: 314, startPoint y: 12, endPoint x: 347, endPoint y: 43, distance: 45.2
click at [314, 13] on div "LIVE Ellipse - II 00:45:51 / 01:00:00 unmute CLASS SETTINGS End Class" at bounding box center [210, 8] width 370 height 17
drag, startPoint x: 374, startPoint y: 45, endPoint x: 384, endPoint y: 40, distance: 12.2
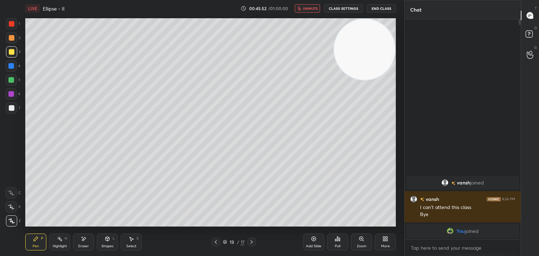
click at [381, 40] on video at bounding box center [364, 49] width 61 height 61
drag, startPoint x: 312, startPoint y: 8, endPoint x: 354, endPoint y: 37, distance: 51.2
click at [312, 8] on span "unmute" at bounding box center [310, 8] width 15 height 5
drag, startPoint x: 372, startPoint y: 39, endPoint x: 377, endPoint y: 37, distance: 5.8
click at [377, 37] on video at bounding box center [364, 49] width 61 height 61
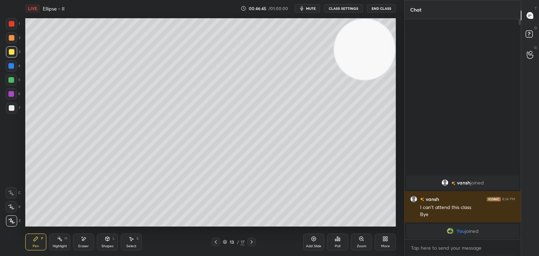
drag, startPoint x: 366, startPoint y: 42, endPoint x: 360, endPoint y: 30, distance: 13.5
click at [371, 38] on video at bounding box center [364, 49] width 61 height 61
click at [377, 9] on button "End Class" at bounding box center [381, 8] width 29 height 8
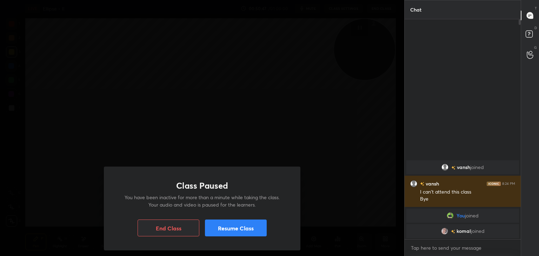
click at [250, 228] on button "Resume Class" at bounding box center [236, 228] width 62 height 17
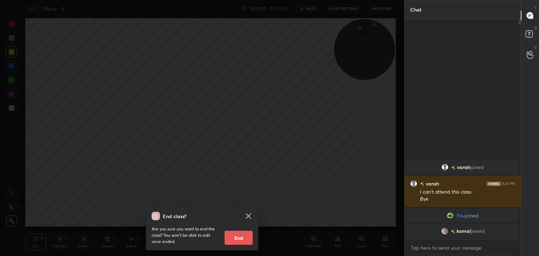
click at [247, 216] on icon at bounding box center [248, 216] width 8 height 8
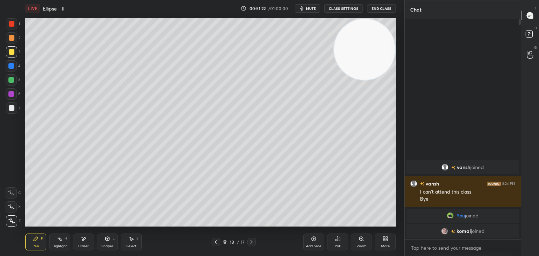
drag, startPoint x: 365, startPoint y: 39, endPoint x: 367, endPoint y: 35, distance: 4.3
click at [371, 31] on video at bounding box center [364, 49] width 61 height 61
drag, startPoint x: 368, startPoint y: 40, endPoint x: 376, endPoint y: 34, distance: 9.3
click at [375, 35] on video at bounding box center [364, 49] width 61 height 61
click at [315, 240] on icon at bounding box center [314, 239] width 6 height 6
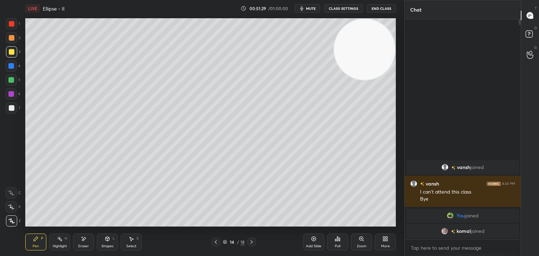
click at [363, 37] on video at bounding box center [364, 49] width 61 height 61
click at [2, 166] on div "1 2 3 4 5 6 7 C X Z E E Erase all H H" at bounding box center [11, 122] width 22 height 208
drag, startPoint x: 53, startPoint y: 246, endPoint x: 66, endPoint y: 241, distance: 14.1
click at [53, 246] on div "Highlight" at bounding box center [60, 247] width 14 height 4
click at [307, 238] on div "Add Slide" at bounding box center [313, 242] width 21 height 17
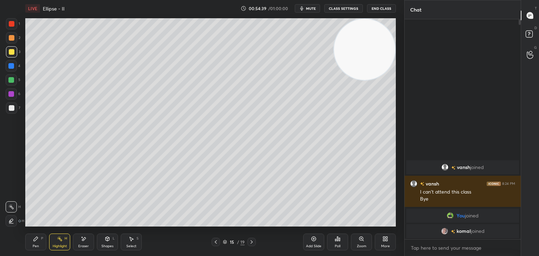
click at [32, 238] on div "Pen P" at bounding box center [35, 242] width 21 height 17
drag, startPoint x: 367, startPoint y: 28, endPoint x: 340, endPoint y: 36, distance: 28.4
click at [365, 28] on video at bounding box center [364, 49] width 61 height 61
click at [369, 6] on button "End Class" at bounding box center [382, 8] width 28 height 8
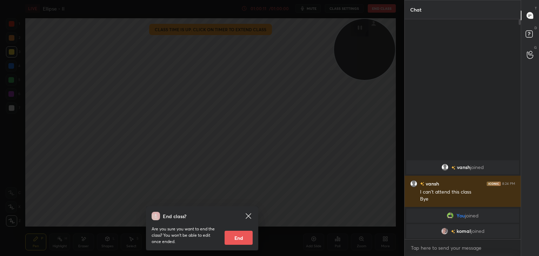
click at [239, 236] on button "End" at bounding box center [239, 238] width 28 height 14
type textarea "x"
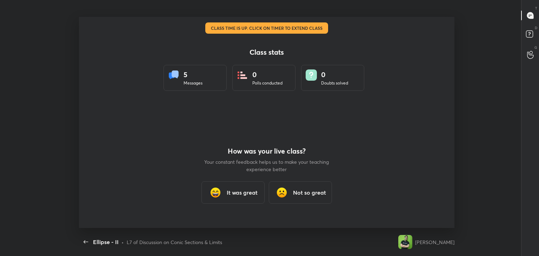
scroll to position [211, 533]
click at [247, 191] on h3 "It was great" at bounding box center [242, 192] width 31 height 8
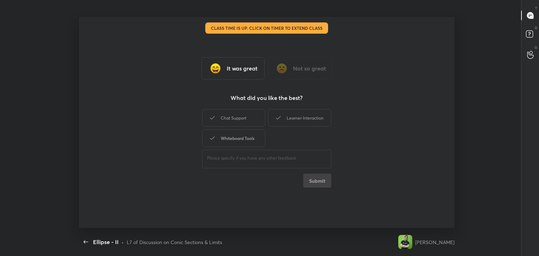
click at [248, 140] on div "Whiteboard Tools" at bounding box center [233, 138] width 63 height 18
click at [282, 119] on div "Learner Interaction" at bounding box center [299, 118] width 63 height 18
click at [317, 178] on button "Submit" at bounding box center [317, 181] width 28 height 14
